Goal: Transaction & Acquisition: Subscribe to service/newsletter

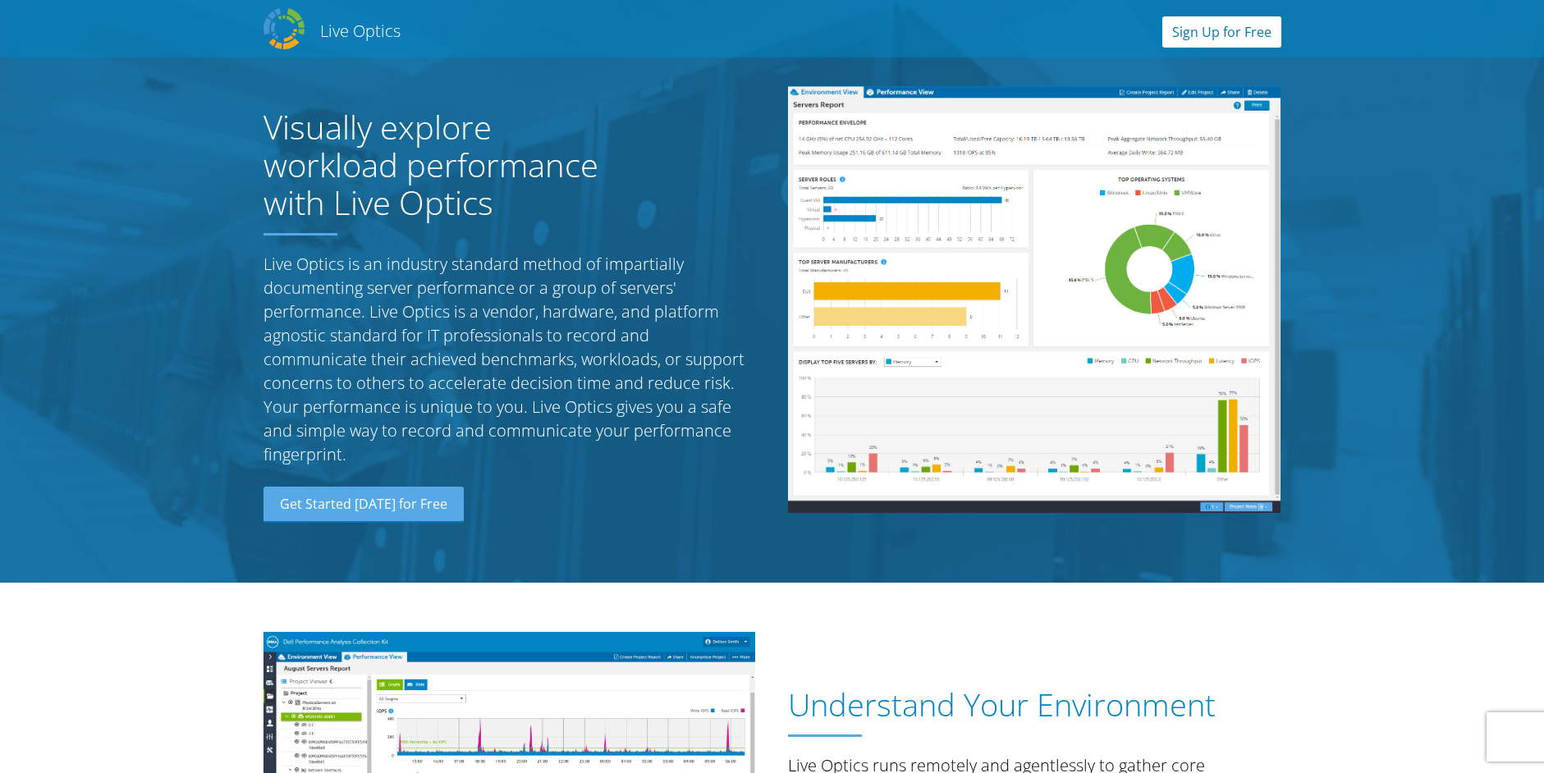
click at [1224, 38] on link "Sign Up for Free" at bounding box center [1222, 31] width 119 height 31
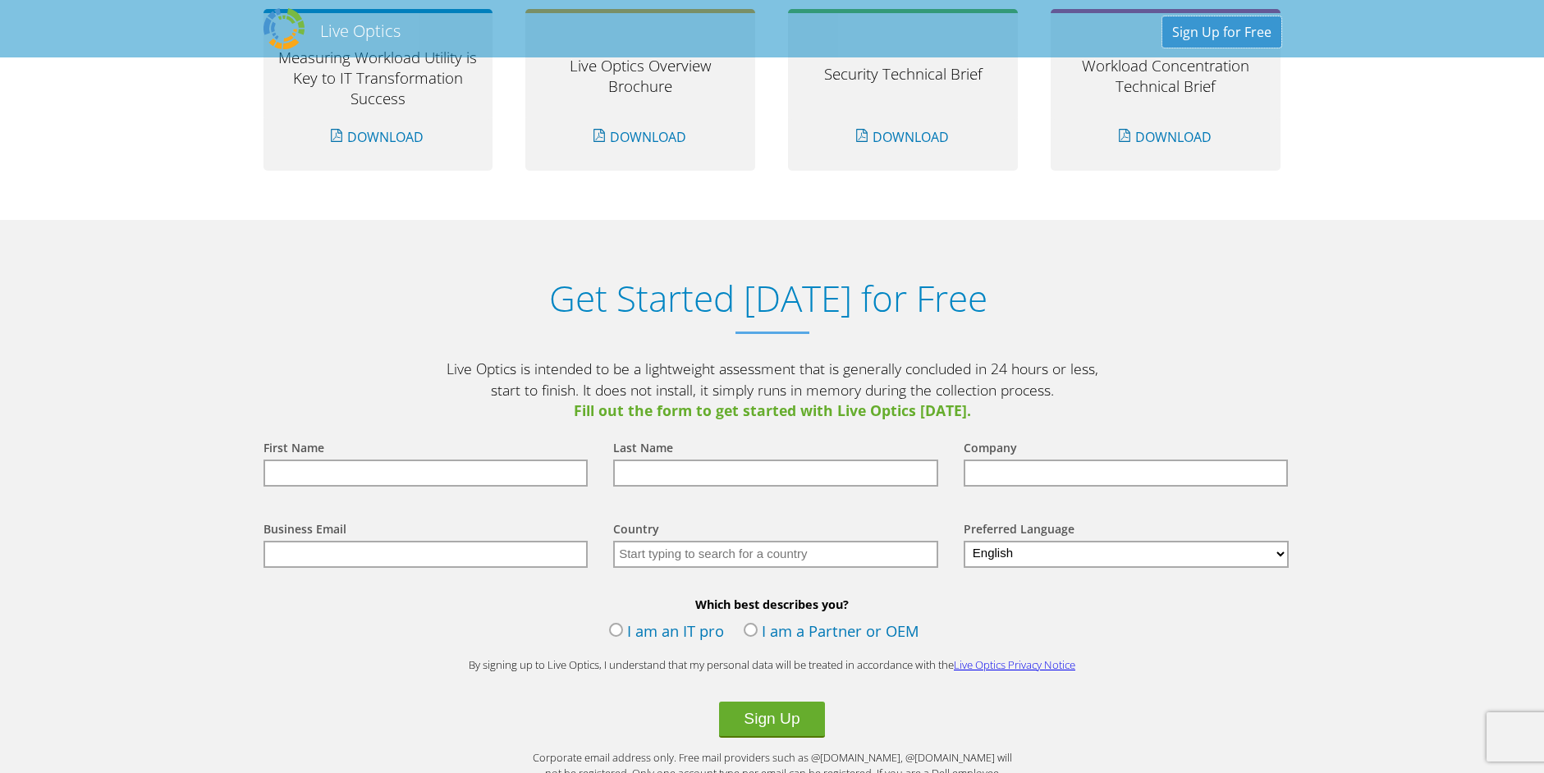
scroll to position [1712, 0]
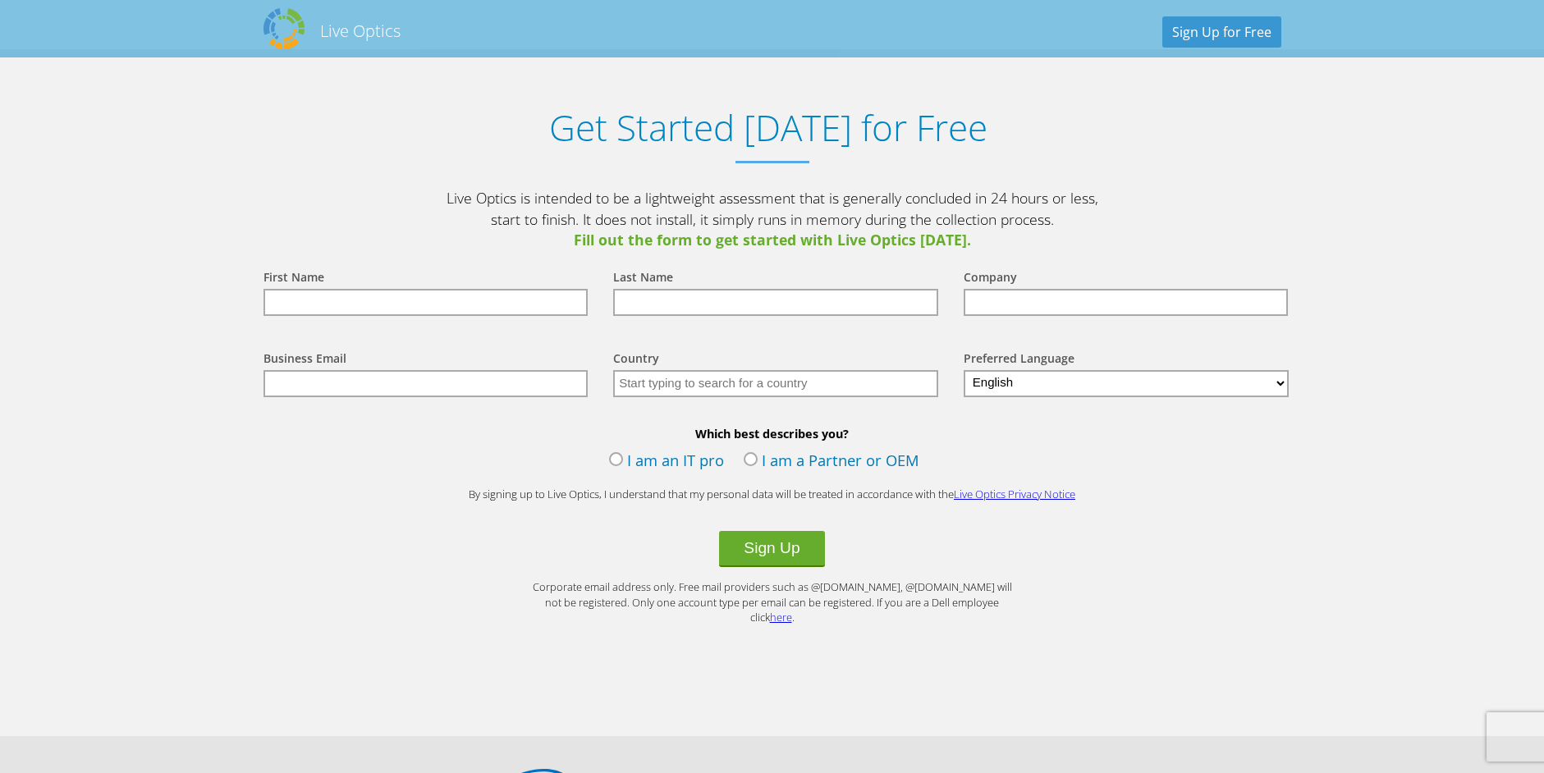
click at [394, 317] on div "First Name" at bounding box center [422, 291] width 351 height 81
click at [397, 293] on input "text" at bounding box center [426, 302] width 325 height 27
type input "D"
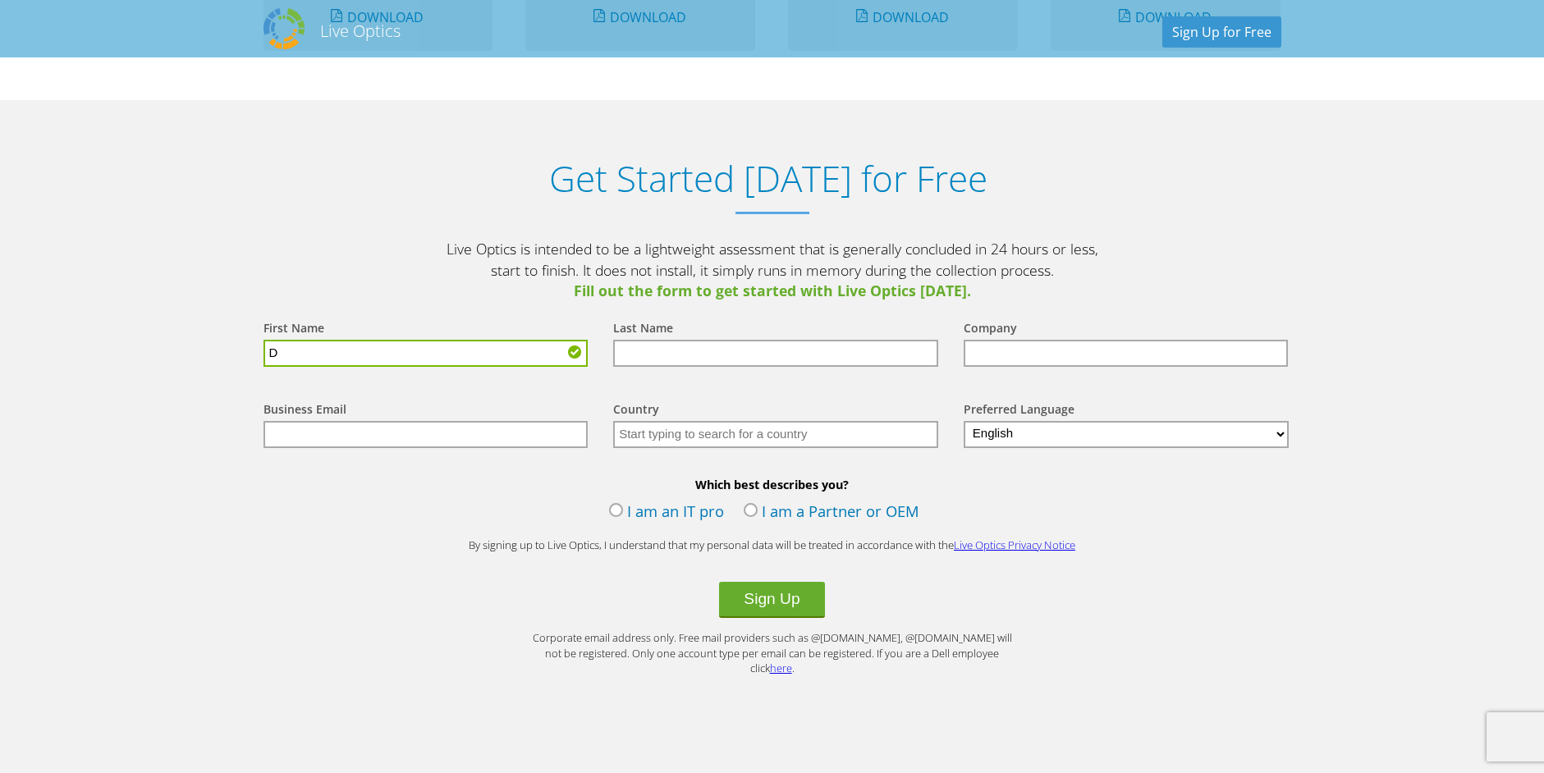
scroll to position [1655, 0]
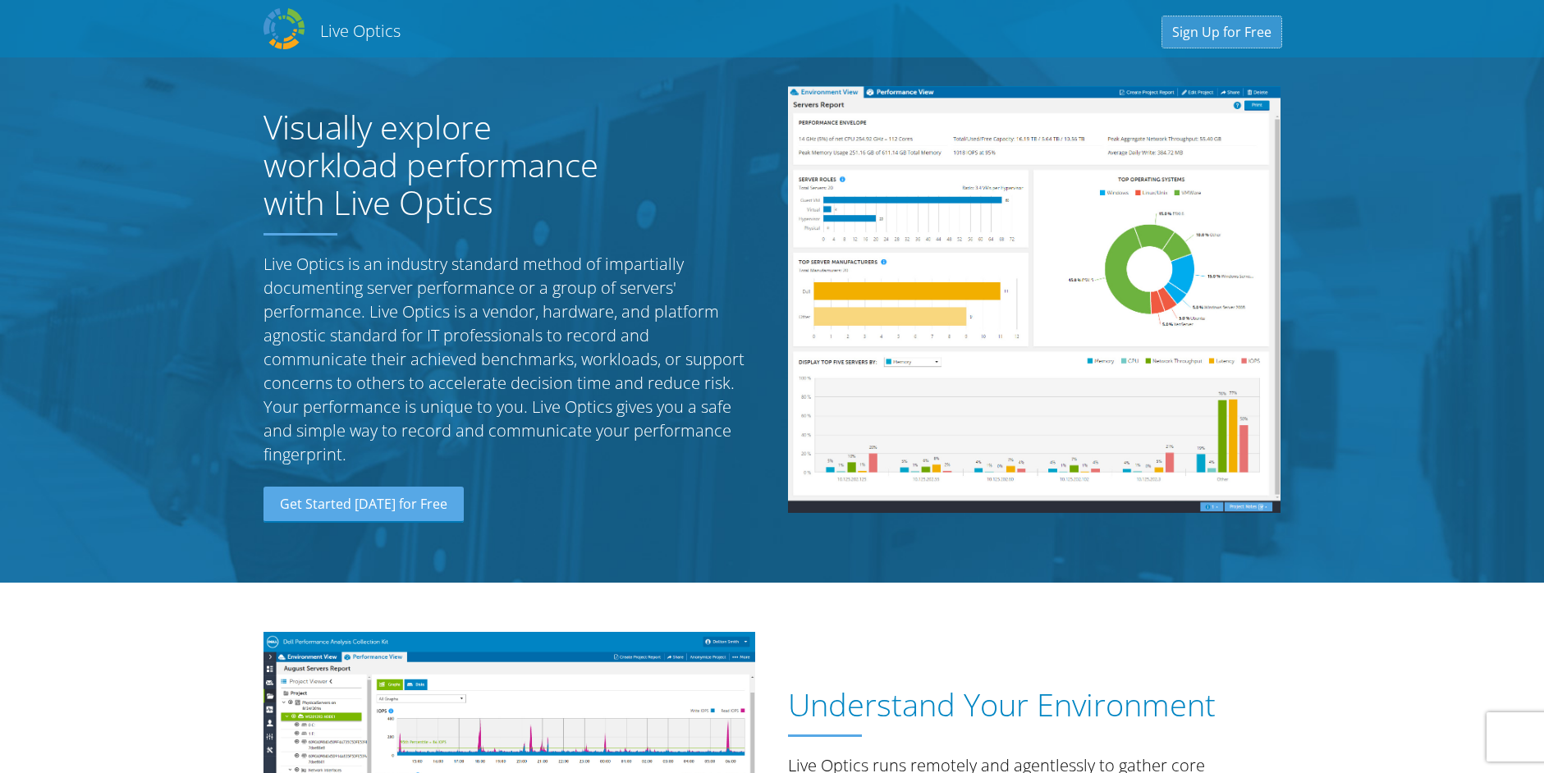
drag, startPoint x: 1218, startPoint y: 39, endPoint x: 1216, endPoint y: 48, distance: 9.2
click at [1218, 39] on link "Sign Up for Free" at bounding box center [1222, 31] width 119 height 31
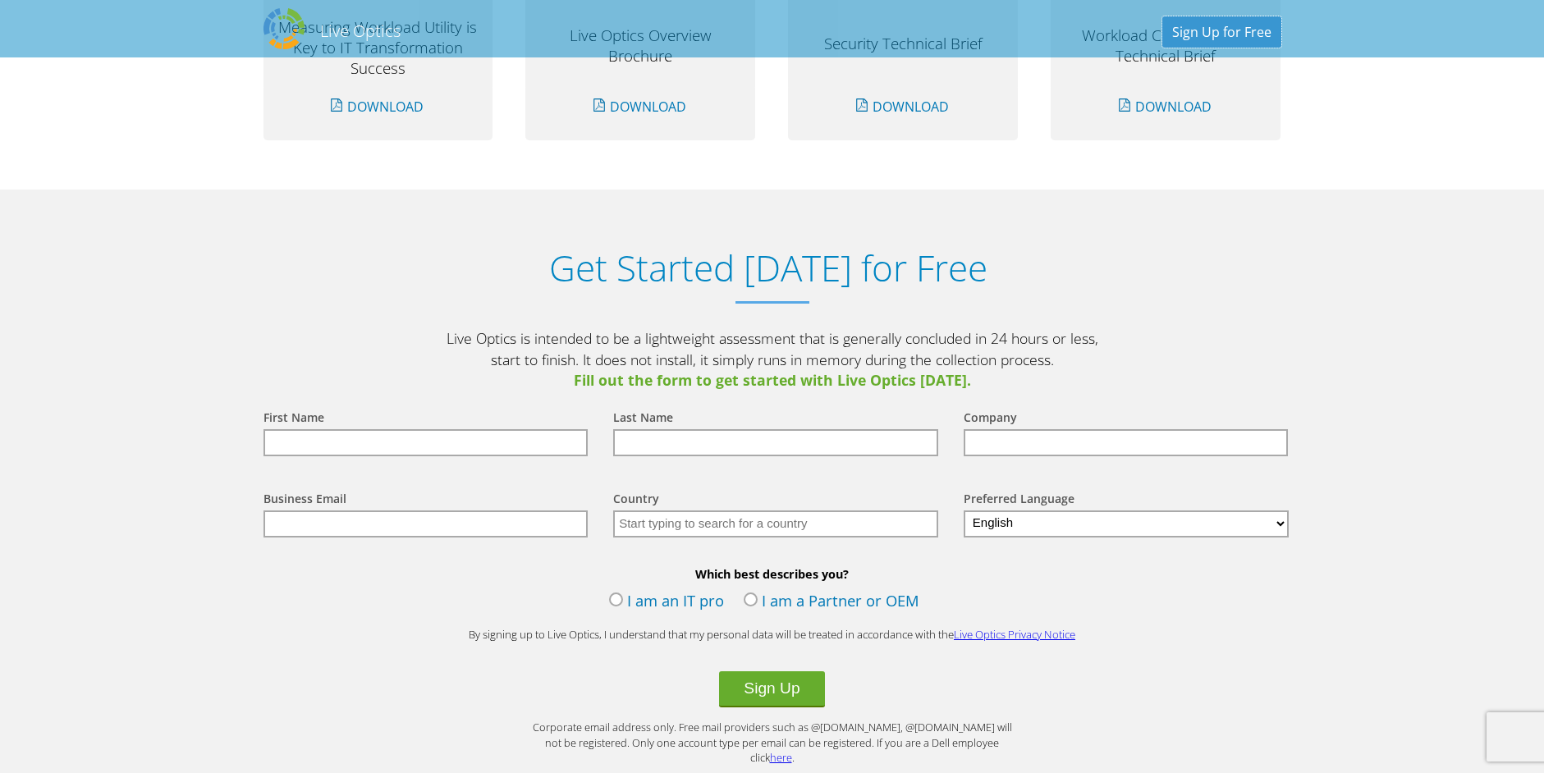
scroll to position [1712, 0]
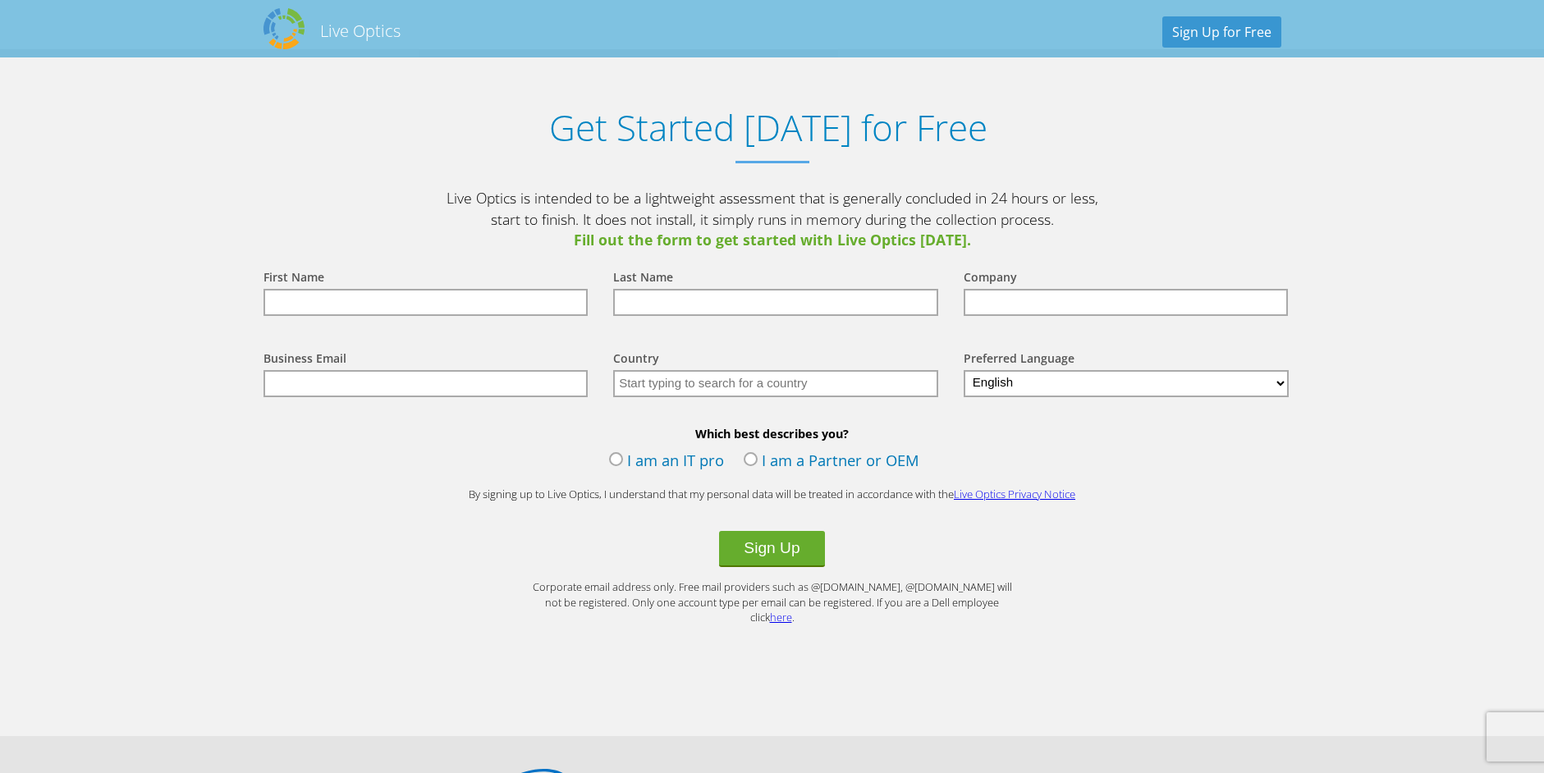
click at [339, 308] on input "text" at bounding box center [426, 302] width 325 height 27
click at [395, 309] on input "text" at bounding box center [426, 302] width 325 height 27
type input "Divakar"
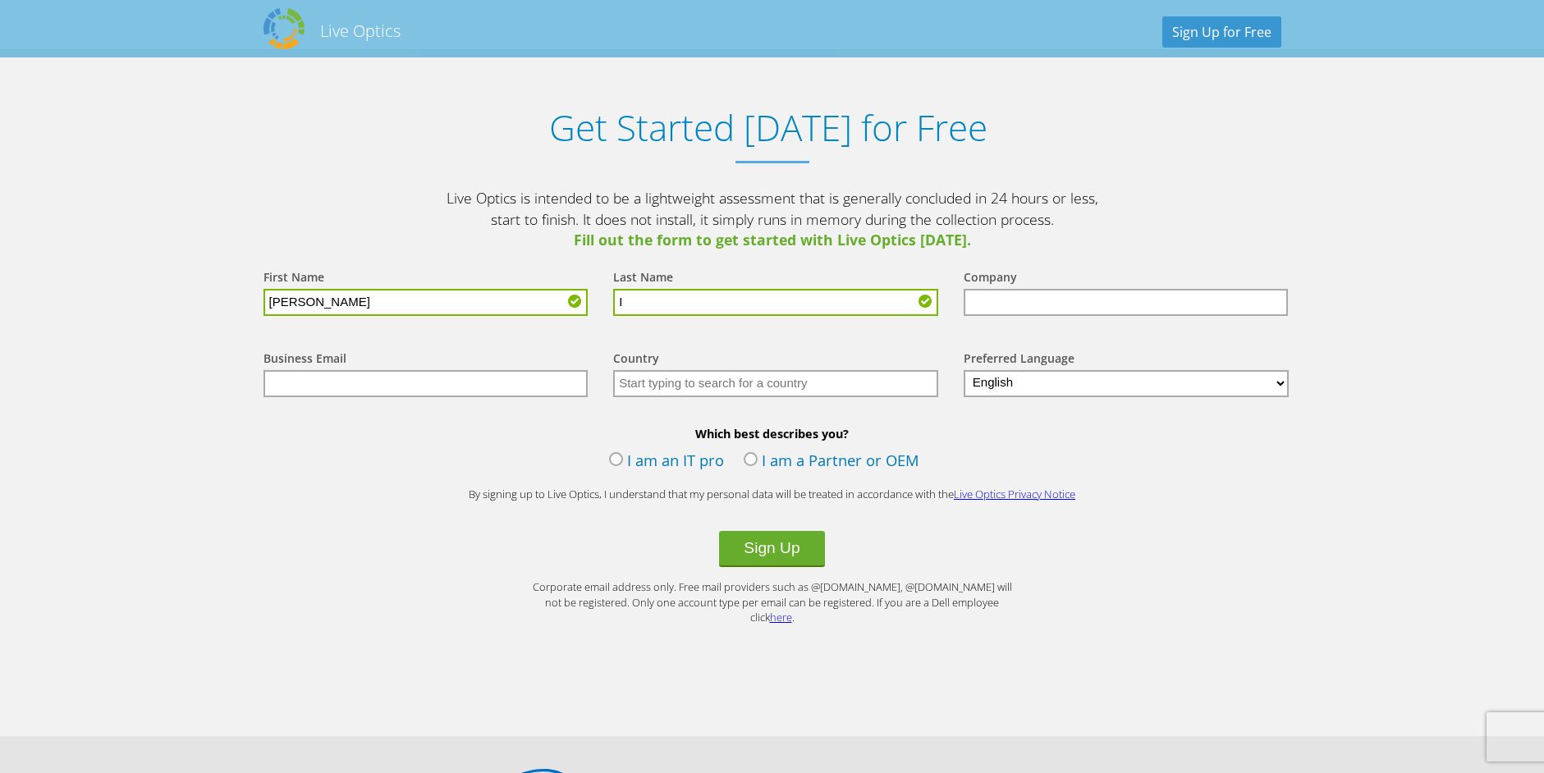
type input "I"
type input "Wheelsindia Limited"
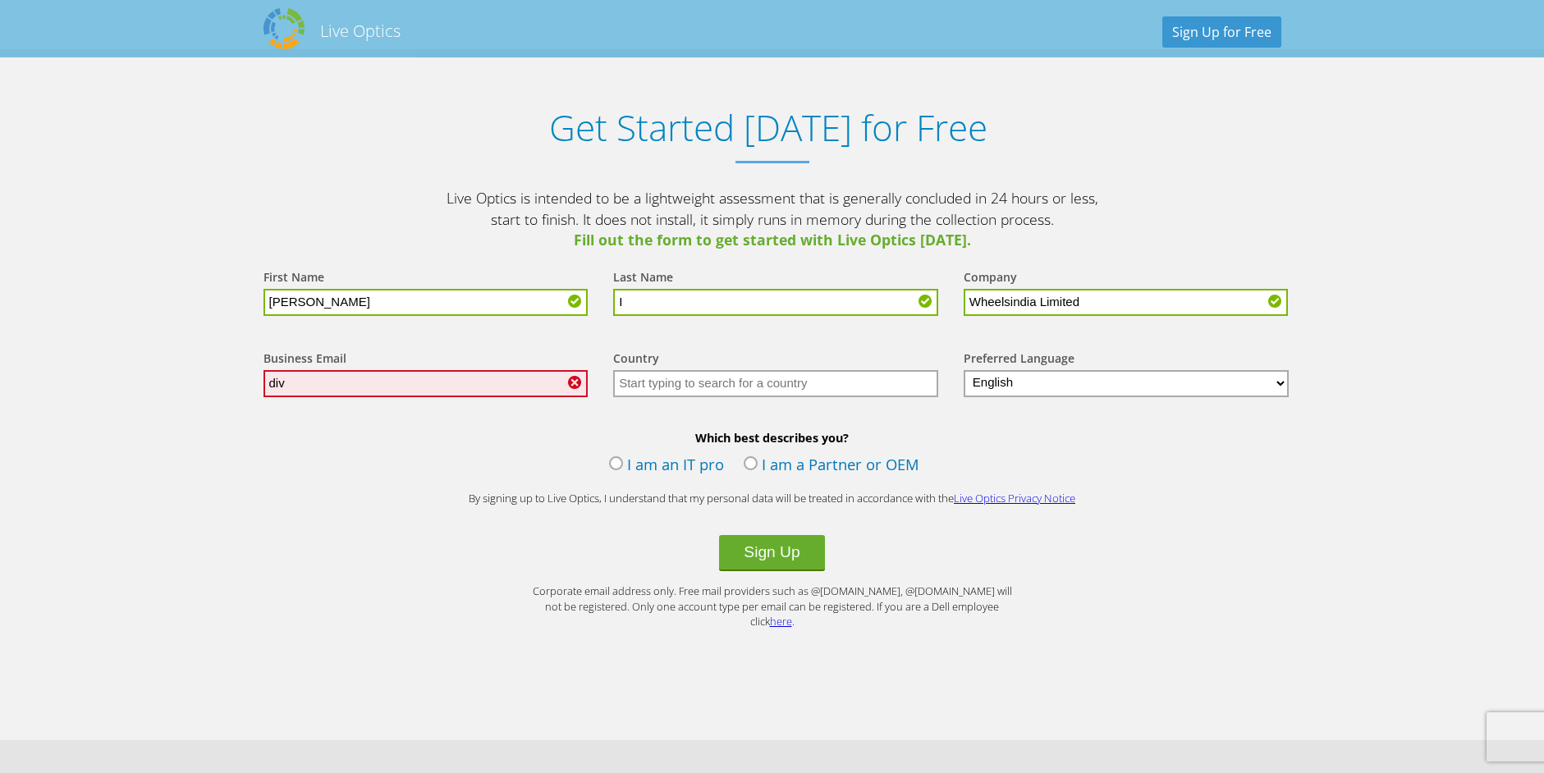
type input "divakar_i@wheelsindia.com"
type input "[GEOGRAPHIC_DATA]"
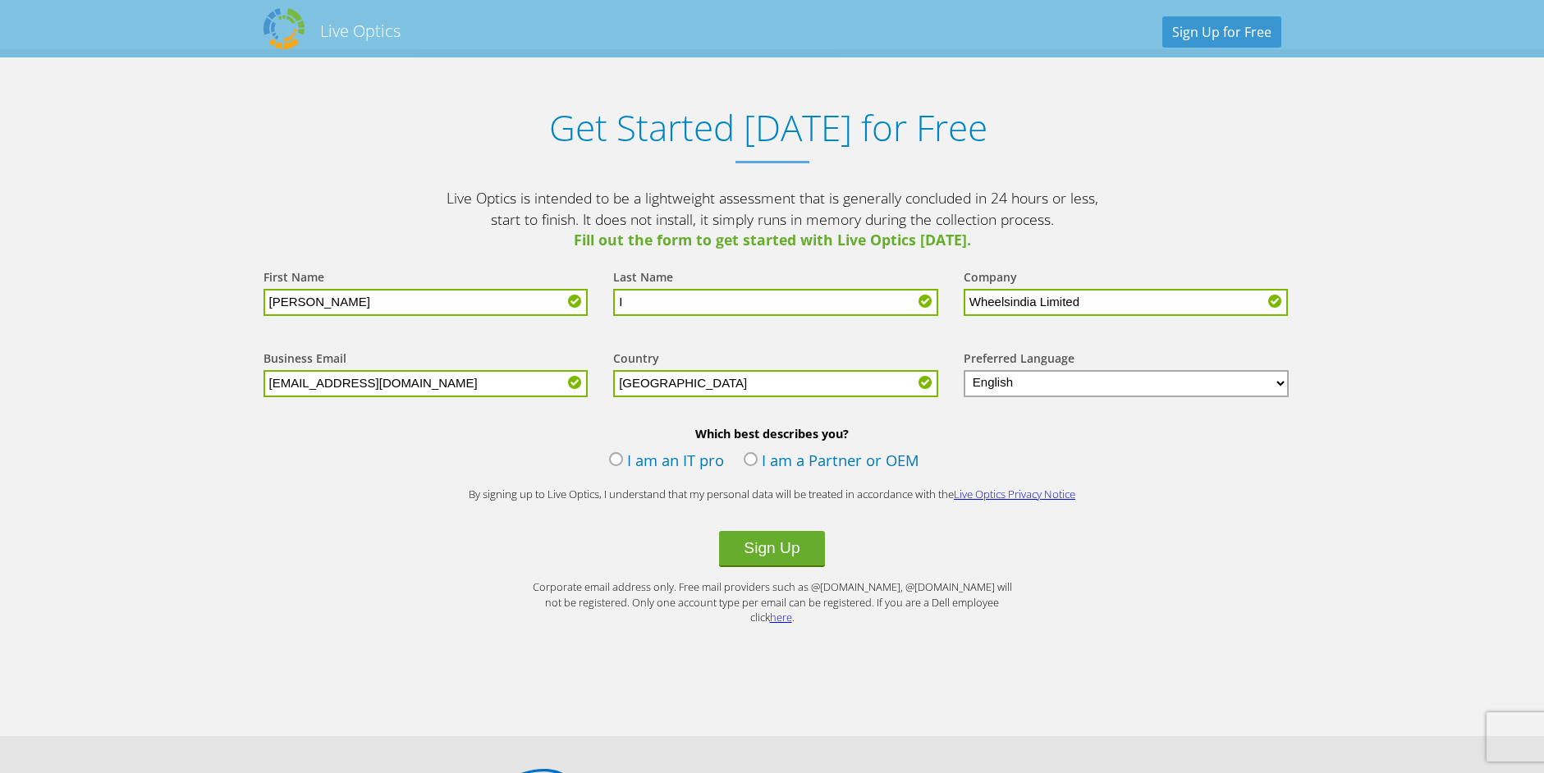
click at [704, 389] on input "[GEOGRAPHIC_DATA]" at bounding box center [775, 383] width 325 height 27
click at [1011, 390] on select "English Deutsch Español Français Italiano Polski Português Русский 한국어 中文 日本語" at bounding box center [1127, 383] width 326 height 27
click at [624, 459] on label "I am an IT pro" at bounding box center [666, 462] width 115 height 25
click at [0, 0] on input "I am an IT pro" at bounding box center [0, 0] width 0 height 0
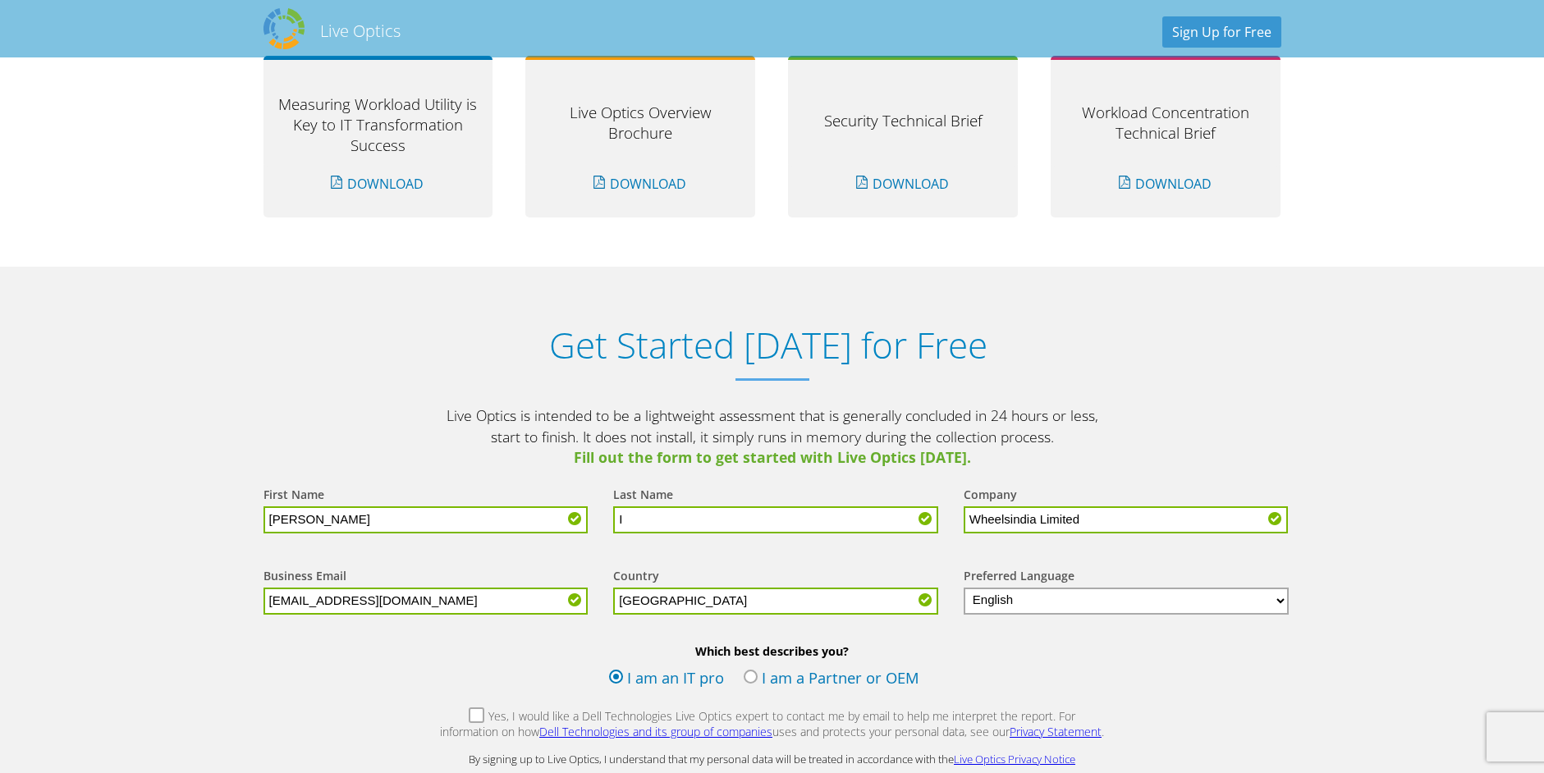
scroll to position [1466, 0]
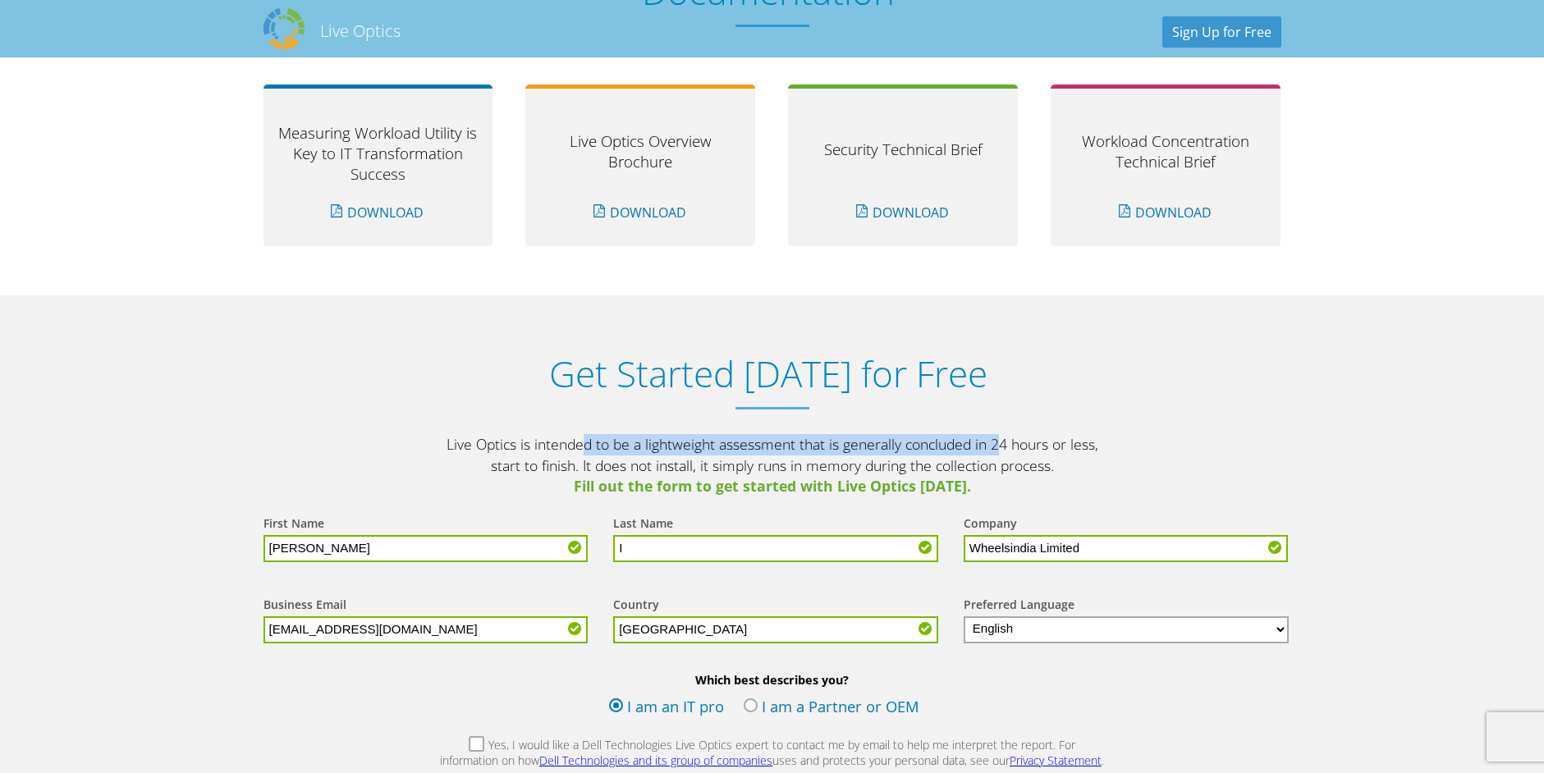
drag, startPoint x: 505, startPoint y: 447, endPoint x: 909, endPoint y: 443, distance: 404.0
click at [909, 443] on p "Live Optics is intended to be a lightweight assessment that is generally conclu…" at bounding box center [772, 465] width 657 height 63
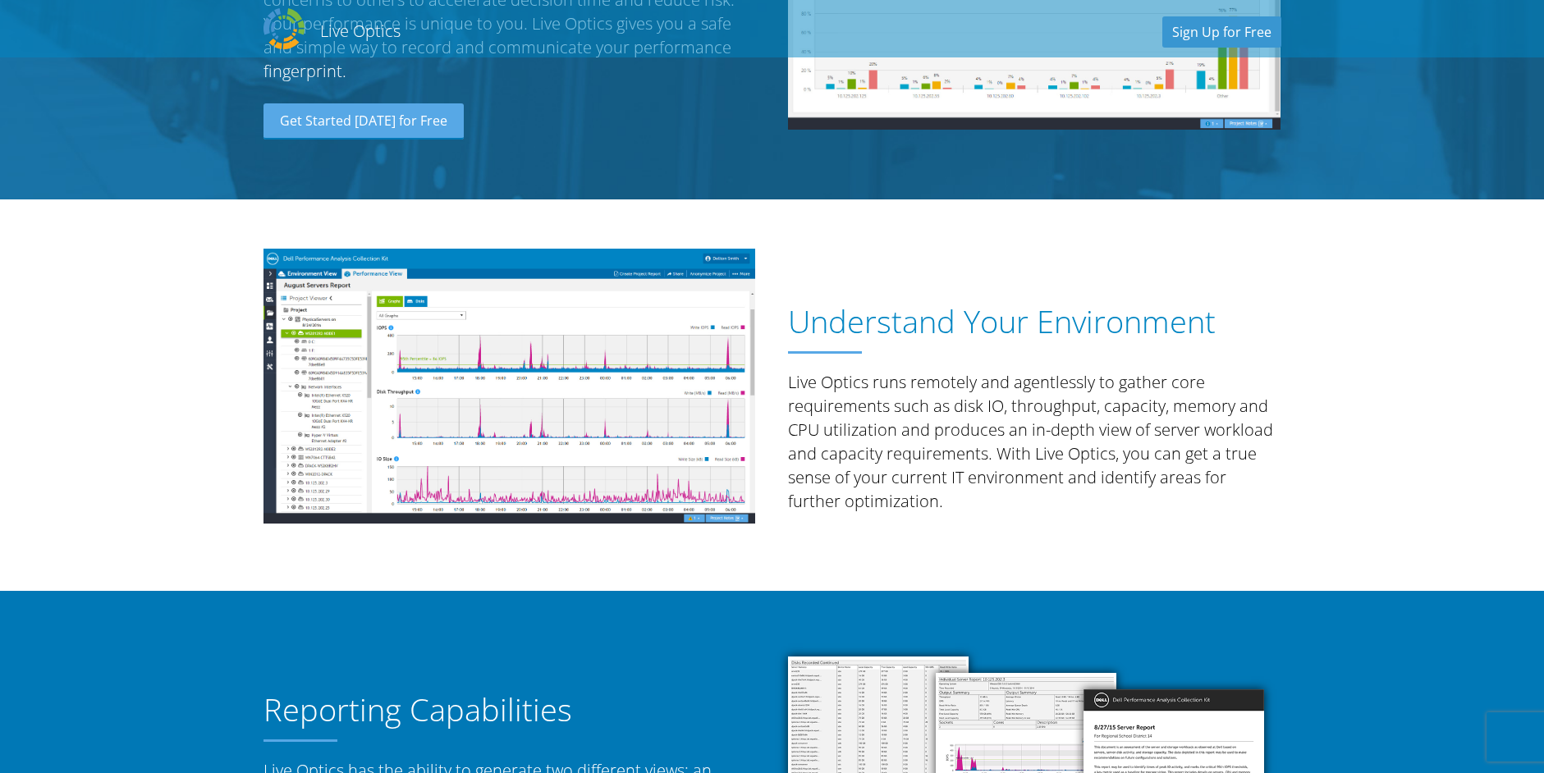
scroll to position [316, 0]
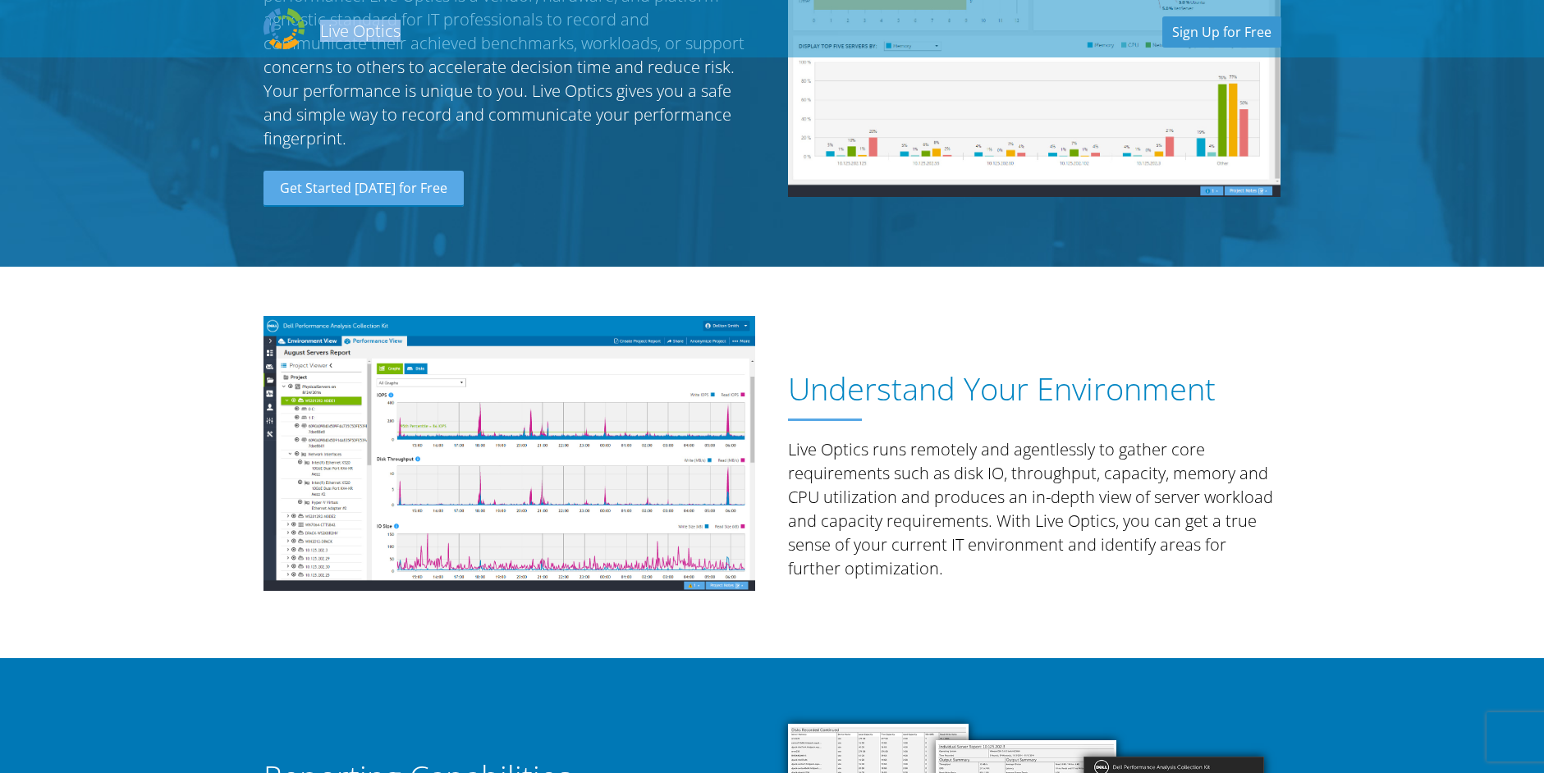
copy h2 "Live Optics"
drag, startPoint x: 443, startPoint y: 36, endPoint x: 321, endPoint y: 44, distance: 121.7
click at [321, 44] on div "Live Optics Live Optics Sign Up for Free" at bounding box center [772, 28] width 1051 height 49
click at [163, 388] on section "Understand Your Environment Live Optics runs remotely and agentlessly to gather…" at bounding box center [772, 463] width 1544 height 392
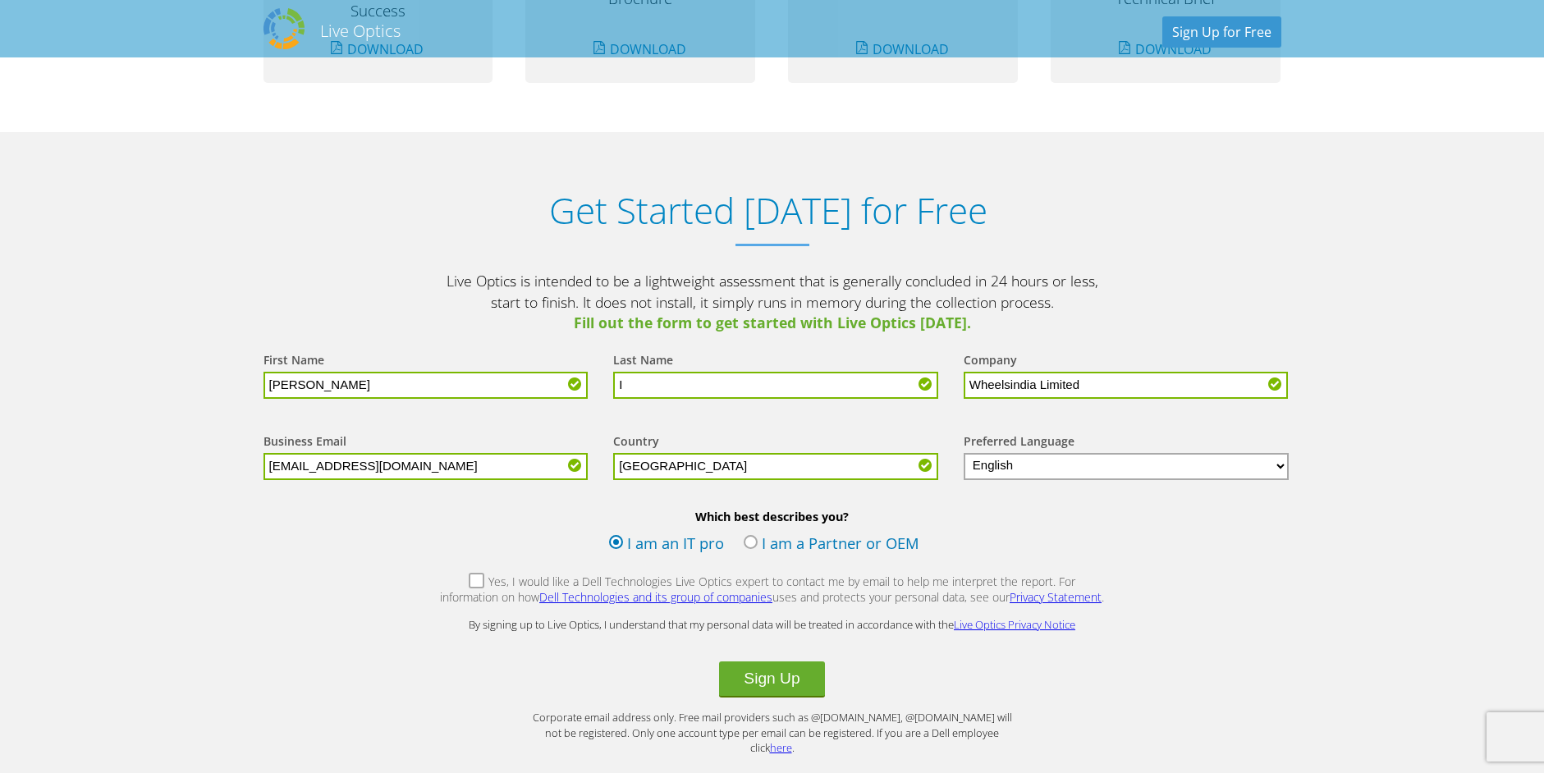
scroll to position [1630, 0]
drag, startPoint x: 374, startPoint y: 374, endPoint x: 240, endPoint y: 379, distance: 133.9
click at [240, 379] on section "Get Started Today for Free Live Optics is intended to be a lightweight assessme…" at bounding box center [772, 498] width 1544 height 734
type input "cadmin"
type input "ADMIN"
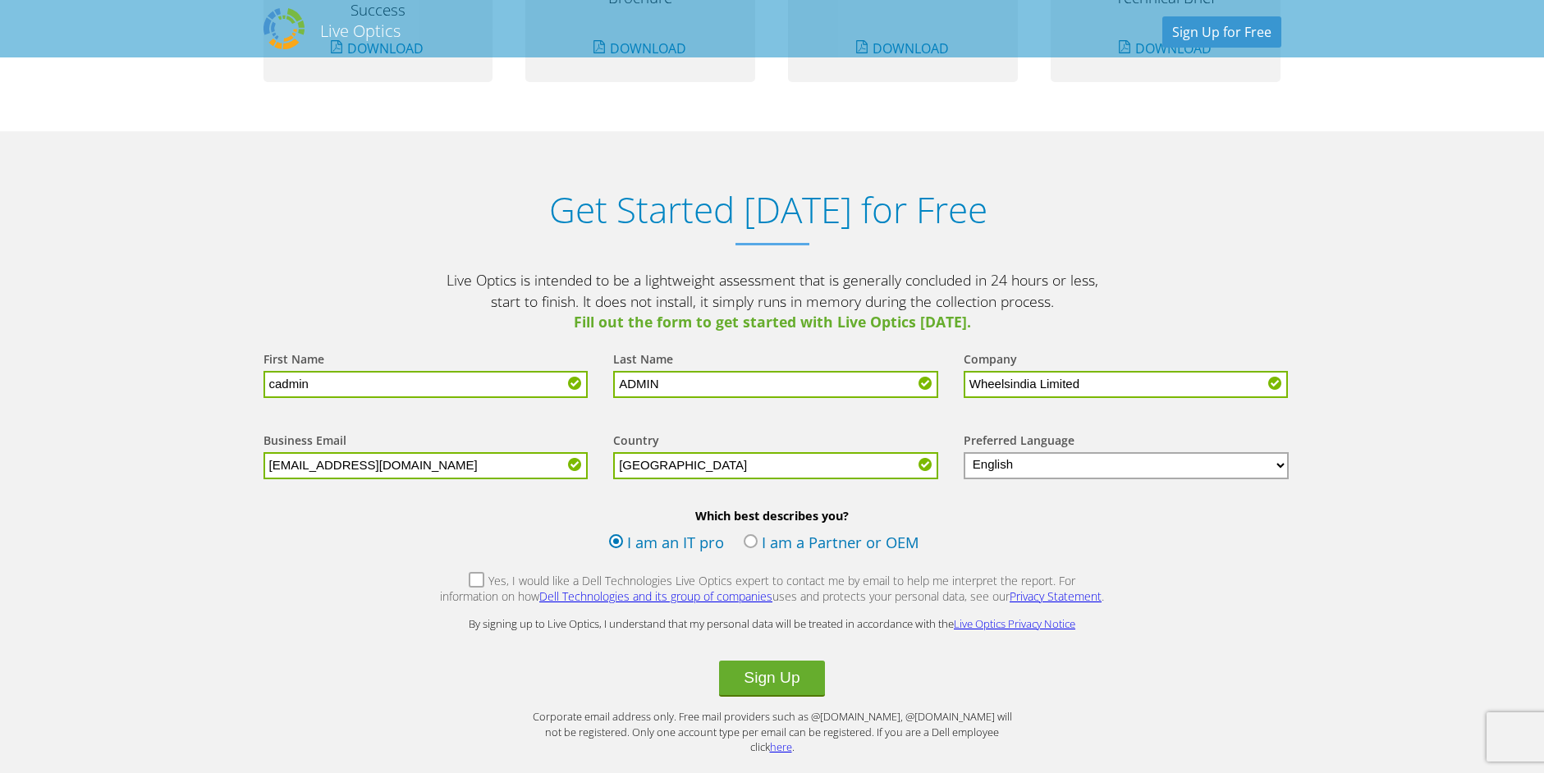
drag, startPoint x: 435, startPoint y: 472, endPoint x: 252, endPoint y: 468, distance: 183.1
click at [252, 468] on div "Business Email divakar_i@wheelsindia.com" at bounding box center [422, 455] width 351 height 81
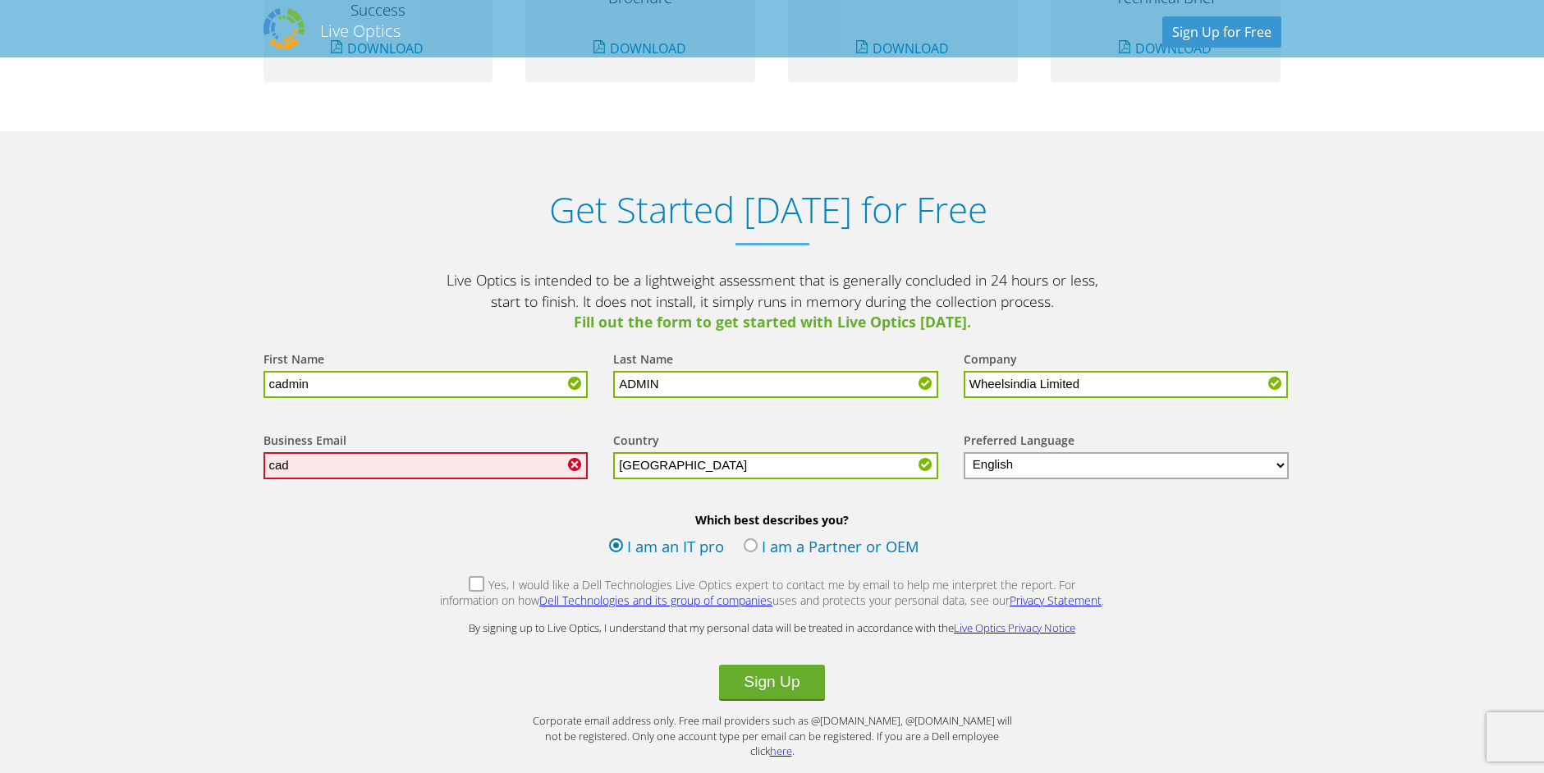
type input "cadmin@wheelsindia.com"
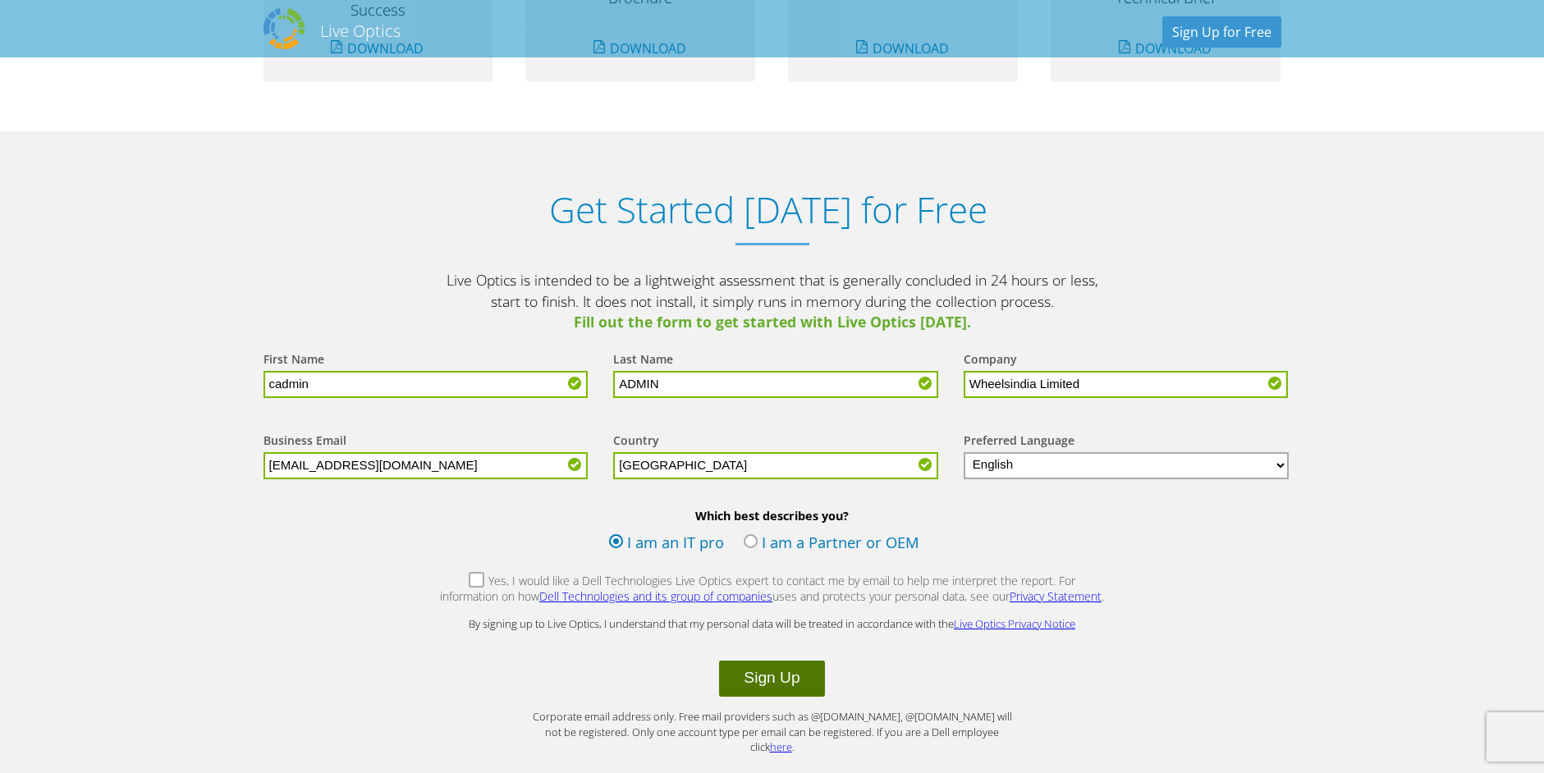
click at [785, 681] on button "Sign Up" at bounding box center [771, 679] width 105 height 36
